Goal: Information Seeking & Learning: Learn about a topic

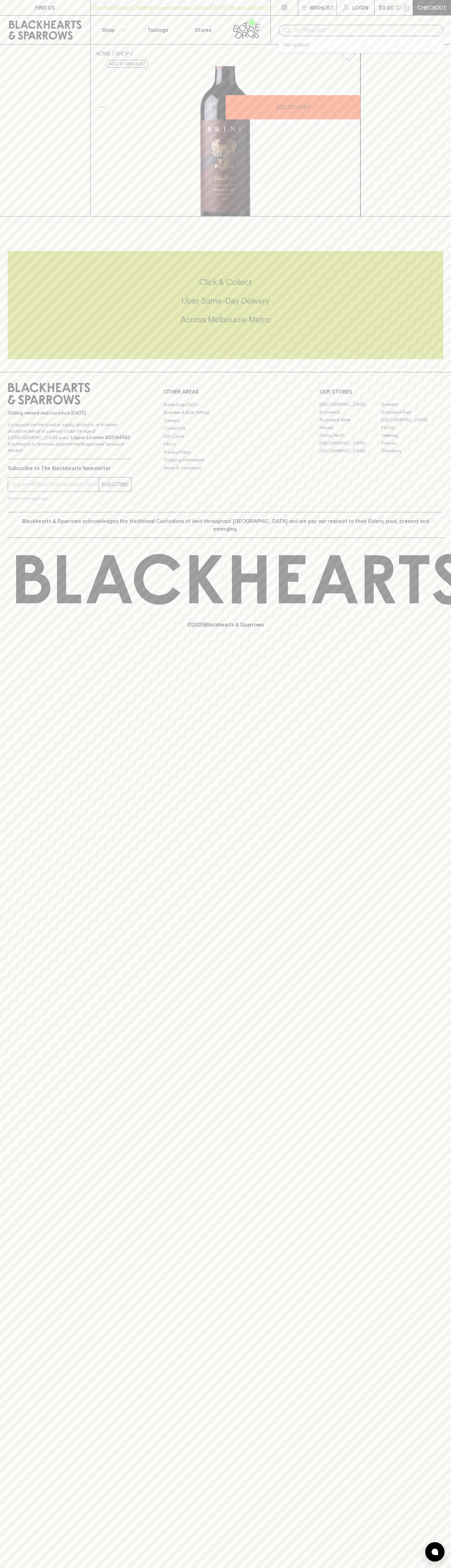
click at [411, 27] on input "text" at bounding box center [366, 30] width 144 height 11
click at [435, 1429] on div "FIND US | No Bad Bottles | Sibling Owned and Run Since [DATE] | No Bad Bottles …" at bounding box center [225, 784] width 451 height 1568
click at [132, 1568] on html "FIND US | No Bad Bottles | Sibling Owned and Run Since [DATE] | No Bad Bottles …" at bounding box center [225, 784] width 451 height 1568
click at [4, 202] on div "HOME SHOP Brini Estate [PERSON_NAME] Old [PERSON_NAME] Vine Grenach Grenache 20…" at bounding box center [225, 130] width 451 height 172
